Goal: Go to known website: Go to known website

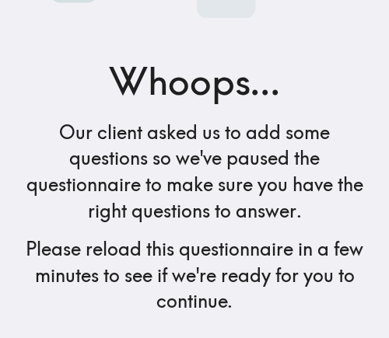
scroll to position [258, 0]
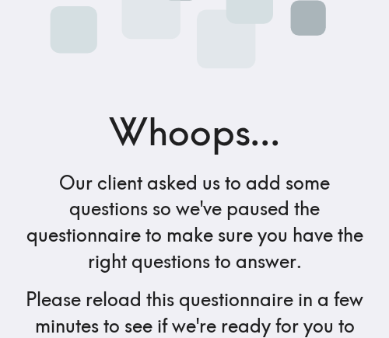
scroll to position [258, 0]
